Goal: Transaction & Acquisition: Purchase product/service

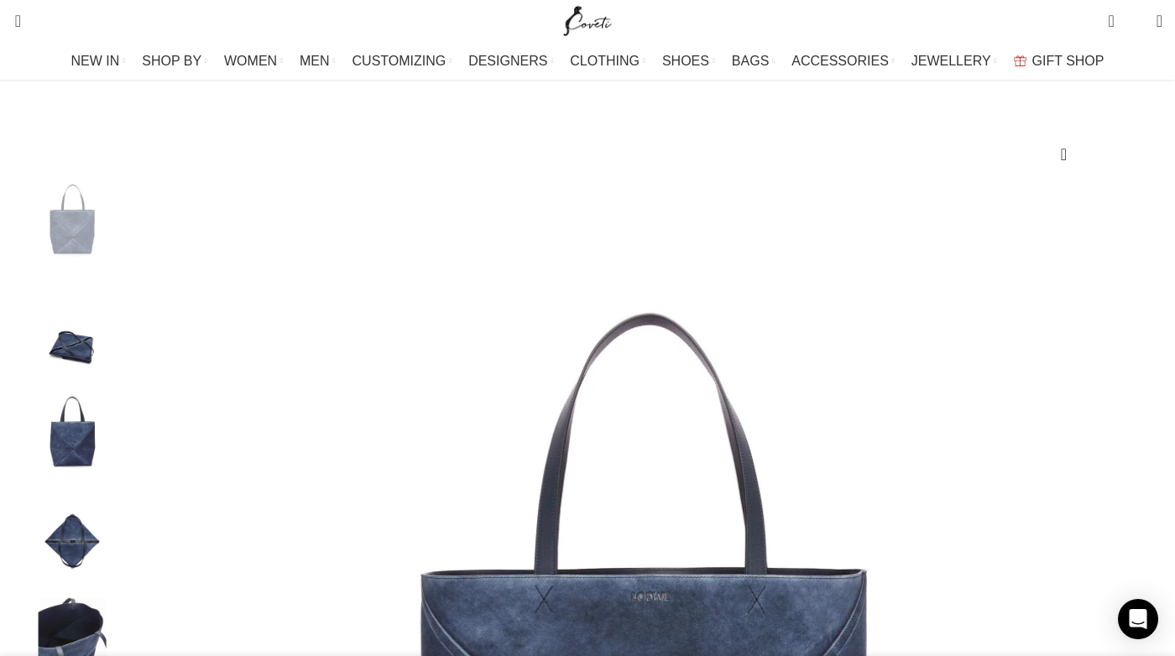
scroll to position [0, 2473]
click at [324, 117] on div "Add to wishlist Click to enlarge" at bounding box center [587, 398] width 1133 height 661
click at [579, 27] on img "Site logo" at bounding box center [588, 21] width 56 height 42
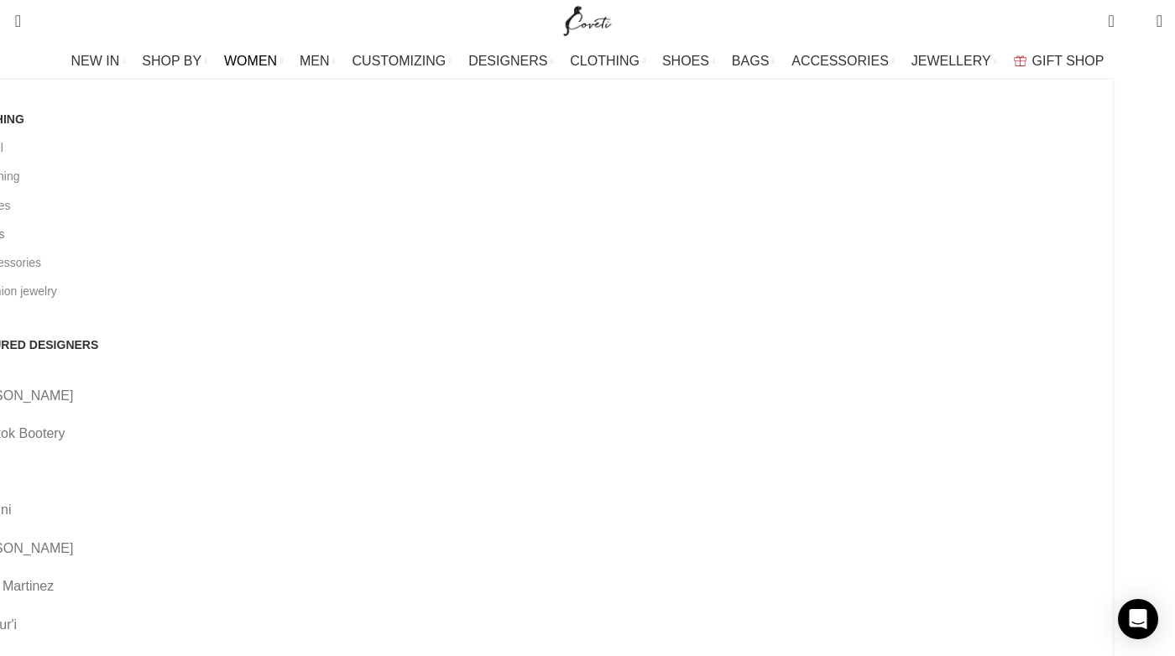
click at [122, 237] on link "All bags" at bounding box center [531, 234] width 1137 height 29
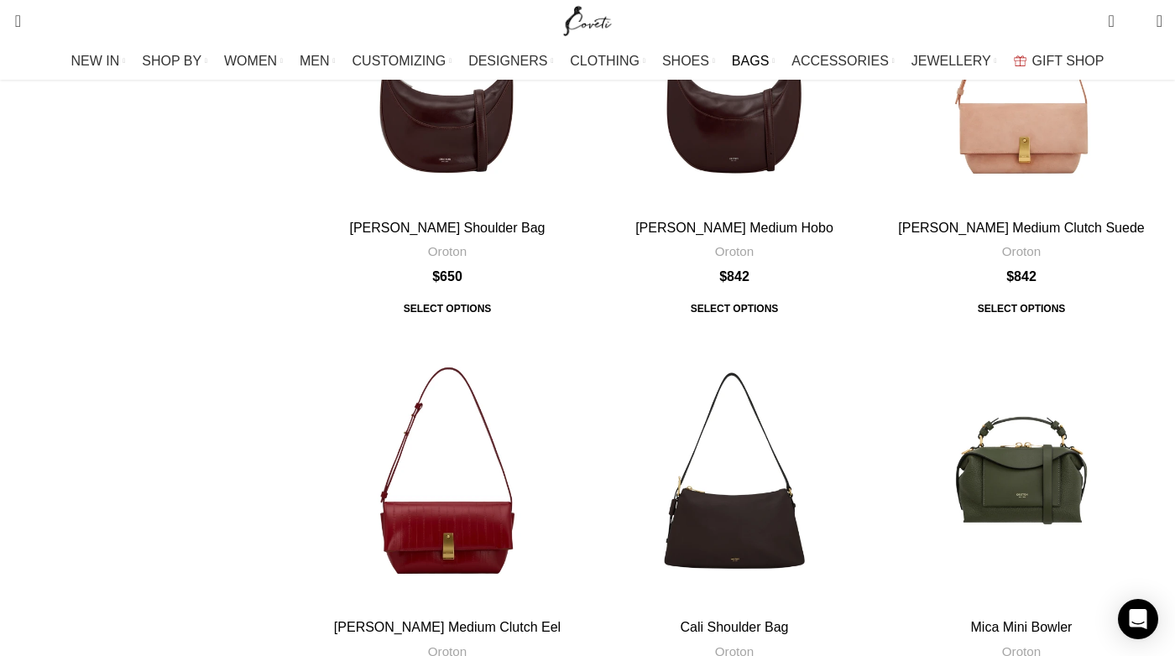
scroll to position [1844, 0]
